Goal: Ask a question: Seek information or help from site administrators or community

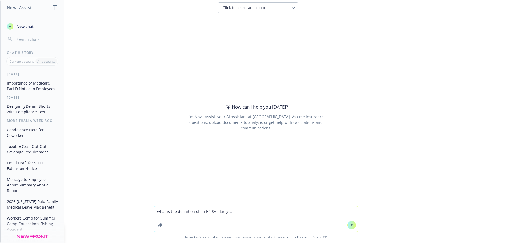
type textarea "what is the definition of an ERISA plan year"
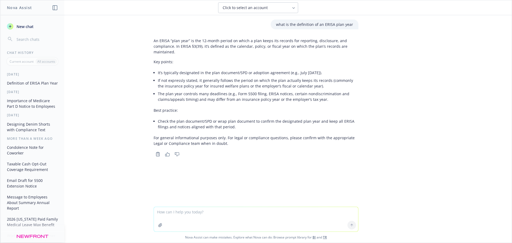
click at [174, 214] on textarea at bounding box center [256, 219] width 204 height 25
type textarea "what is a cafeteria plan year"
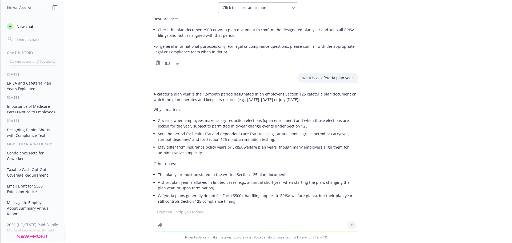
scroll to position [107, 0]
